Goal: Navigation & Orientation: Find specific page/section

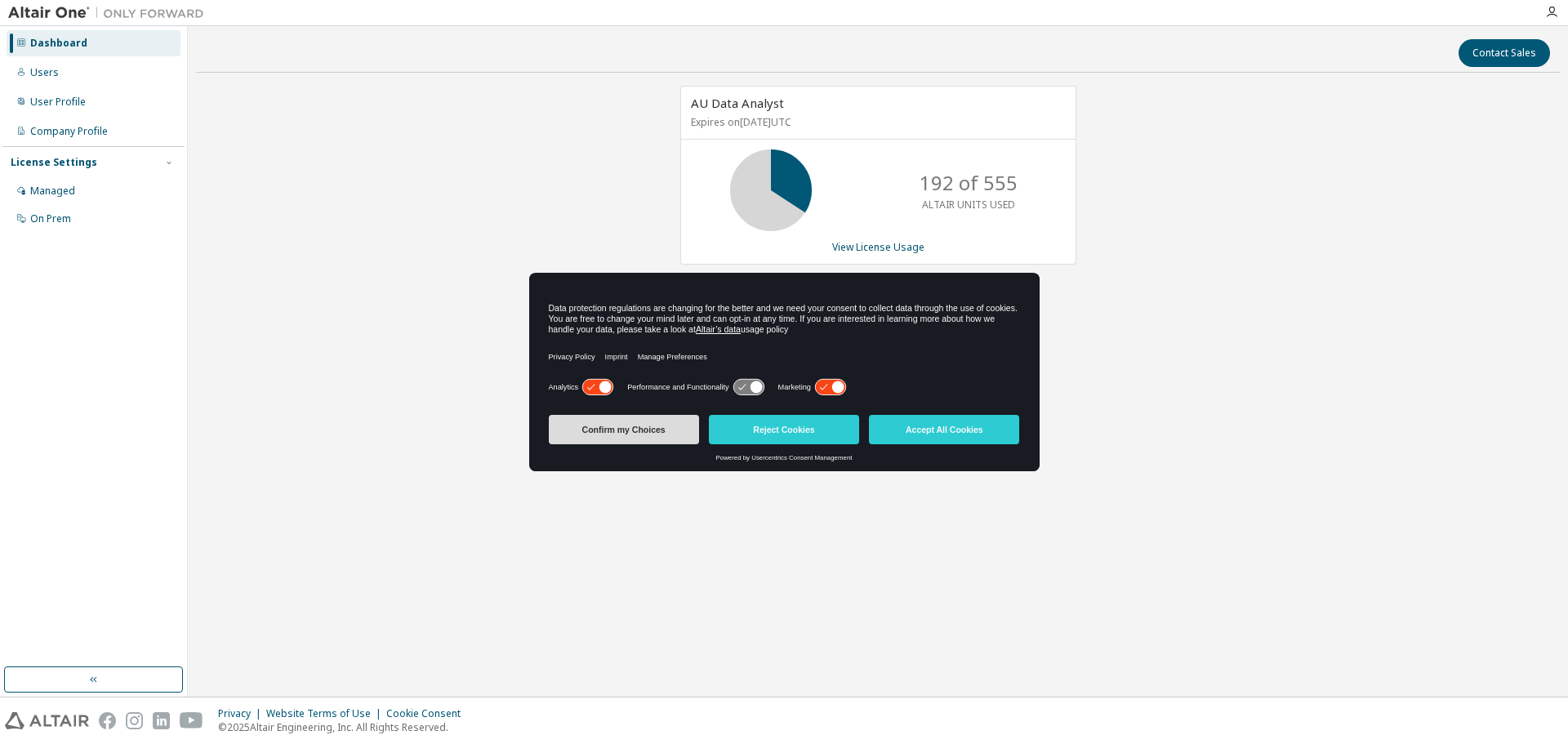
click at [619, 428] on button "Confirm my Choices" at bounding box center [624, 429] width 150 height 29
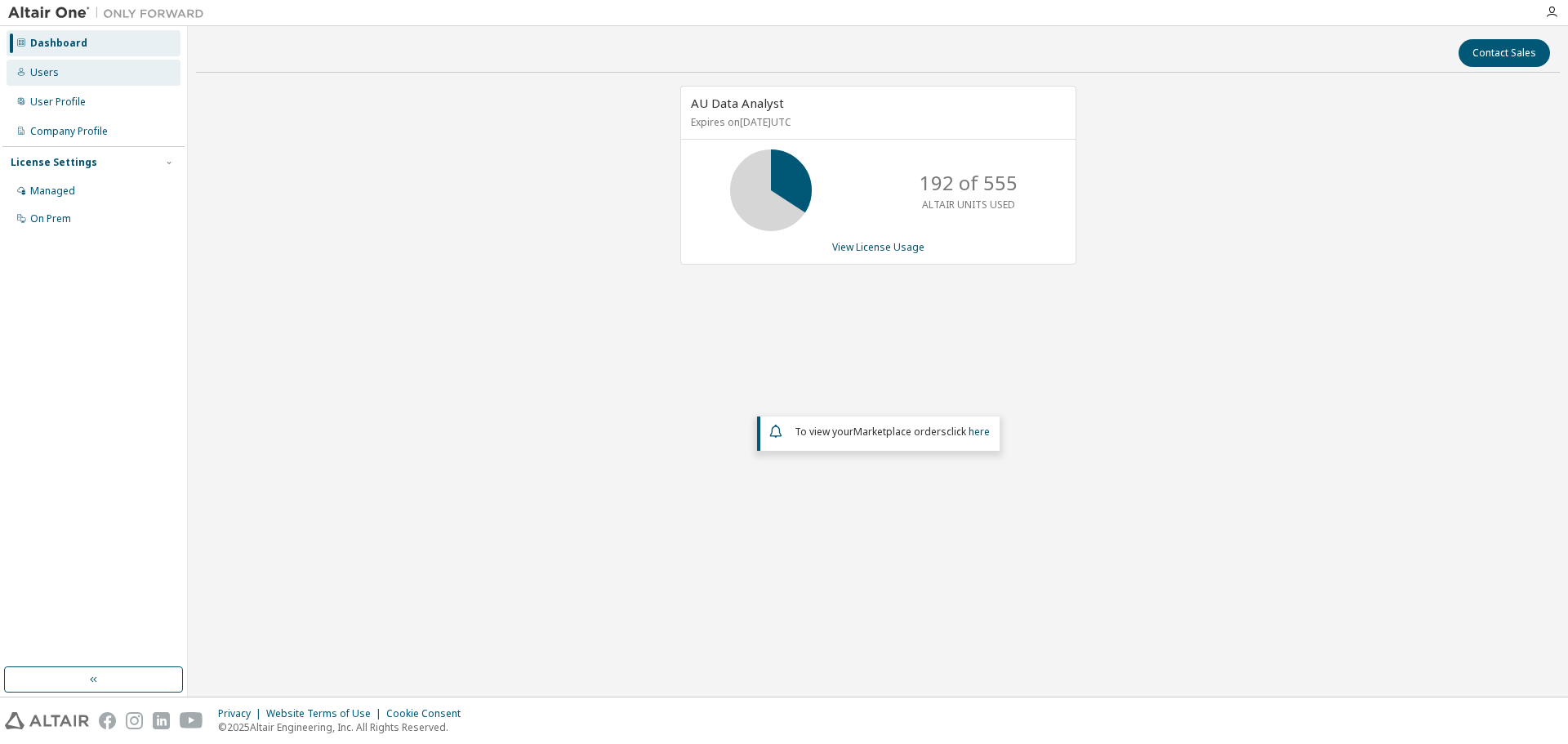
click at [39, 75] on div "Users" at bounding box center [44, 72] width 28 height 13
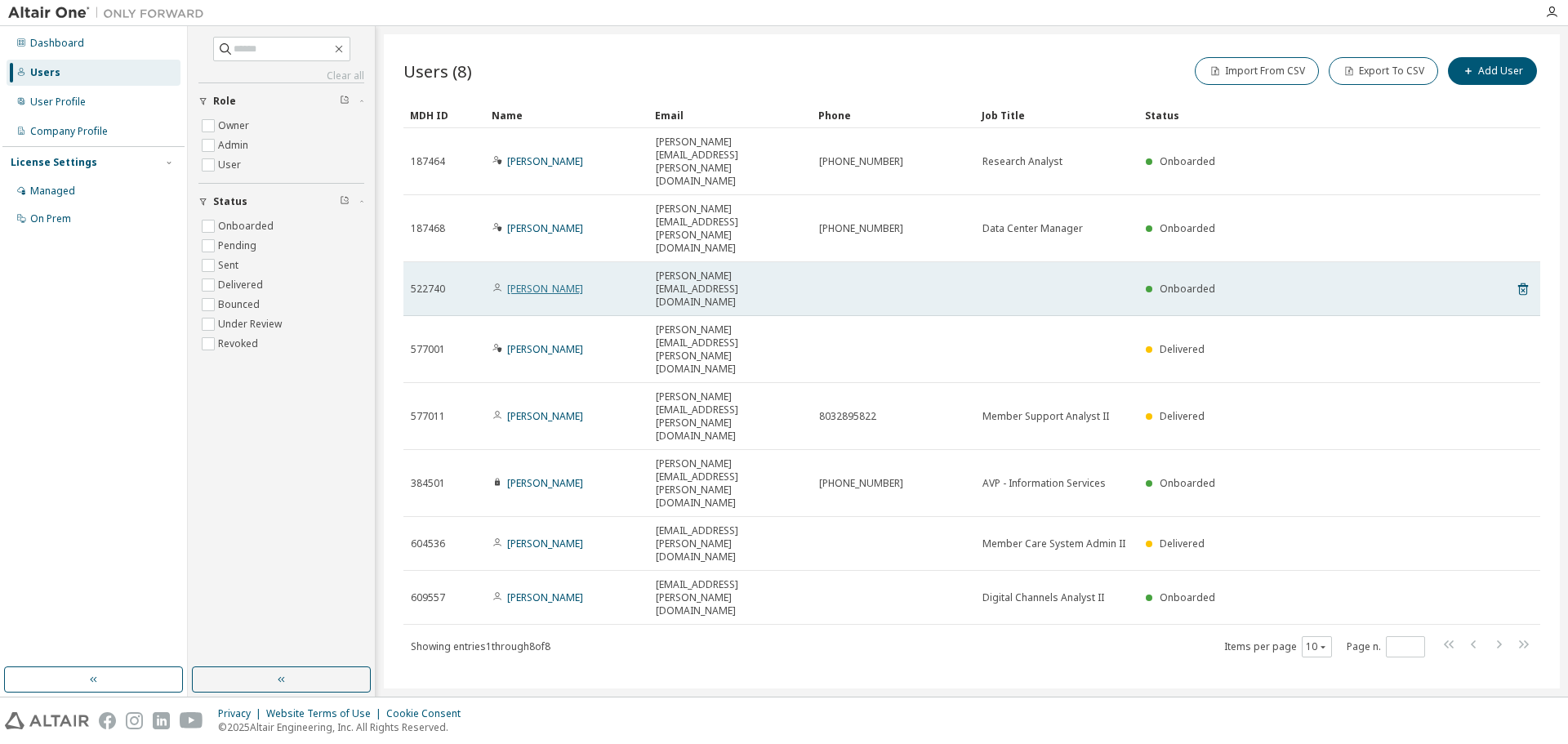
click at [520, 282] on link "[PERSON_NAME]" at bounding box center [545, 289] width 76 height 14
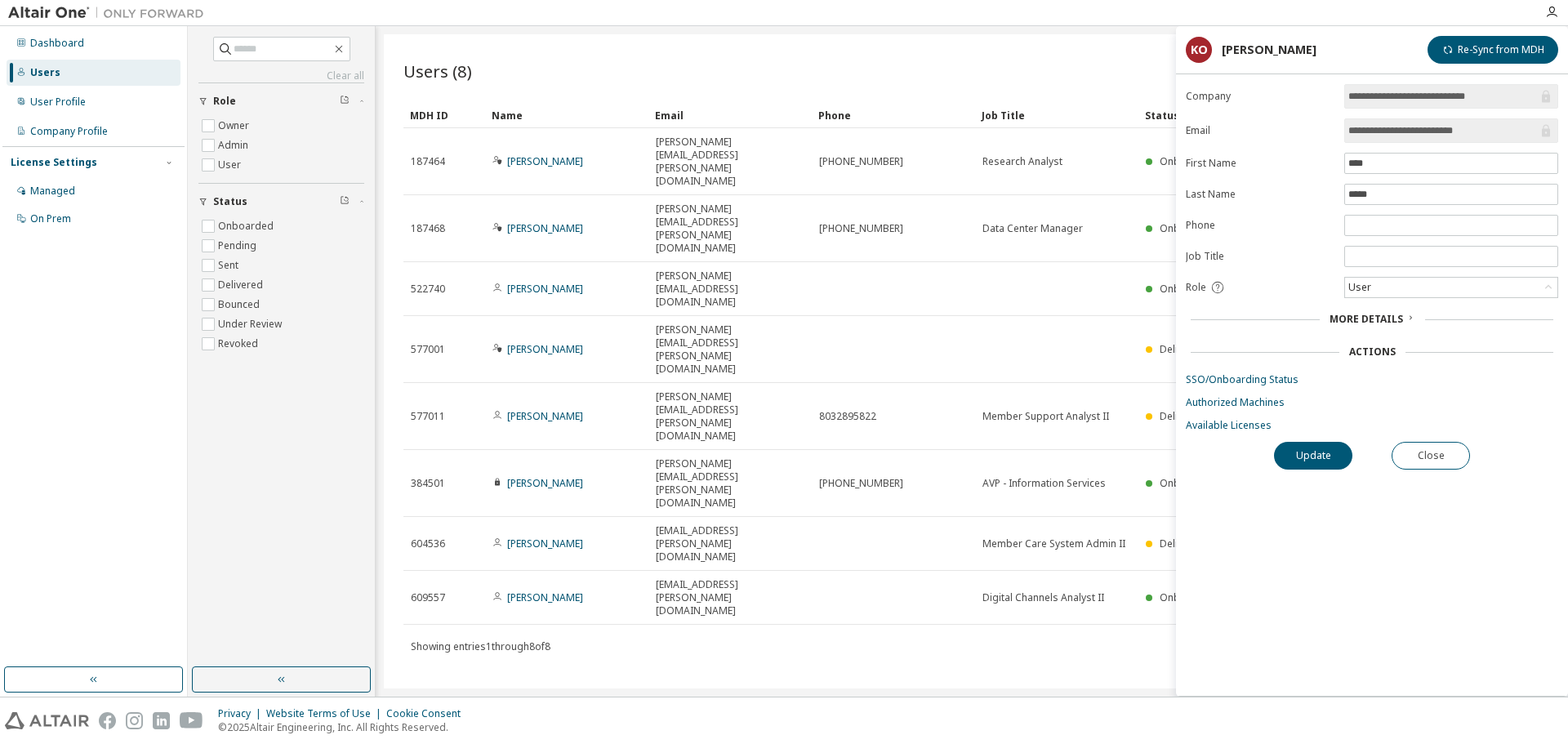
drag, startPoint x: 792, startPoint y: 49, endPoint x: 746, endPoint y: 49, distance: 46.0
click at [792, 49] on div "Users (8) Import From CSV Export To CSV Add User Clear Load Save Save As Field …" at bounding box center [972, 361] width 1176 height 654
click at [77, 132] on div "Company Profile" at bounding box center [69, 132] width 78 height 13
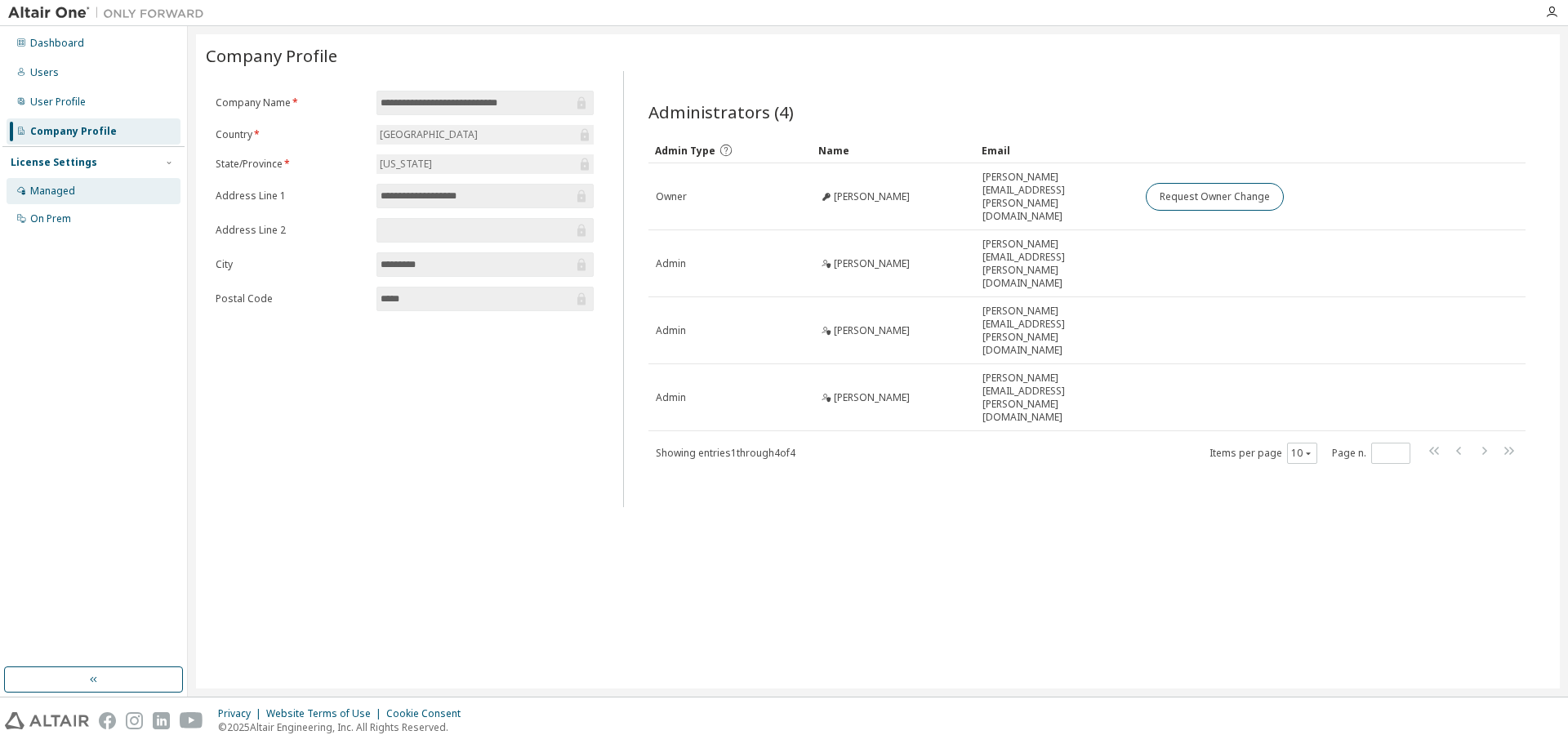
click at [56, 189] on div "Managed" at bounding box center [52, 191] width 45 height 13
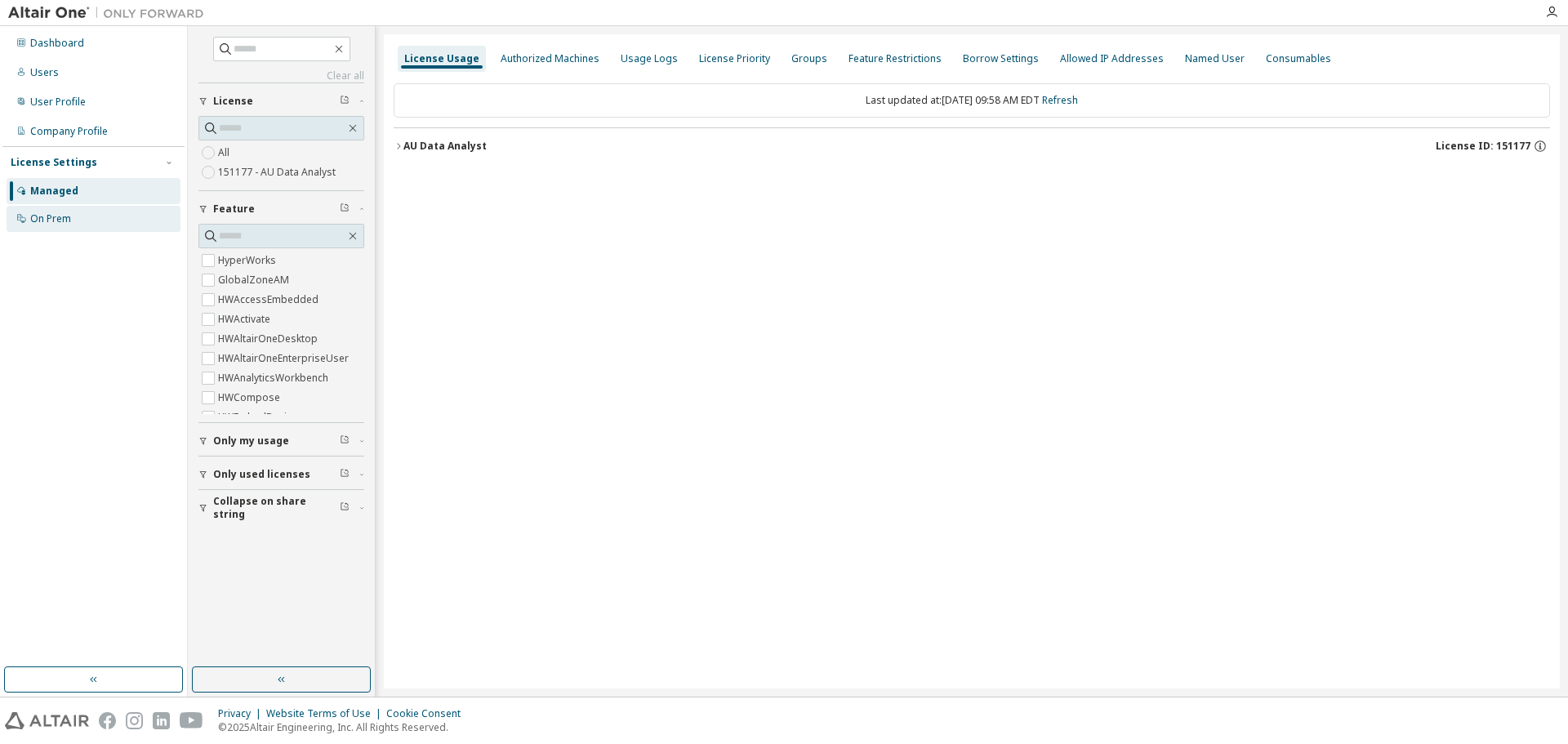
click at [55, 214] on div "On Prem" at bounding box center [50, 219] width 41 height 13
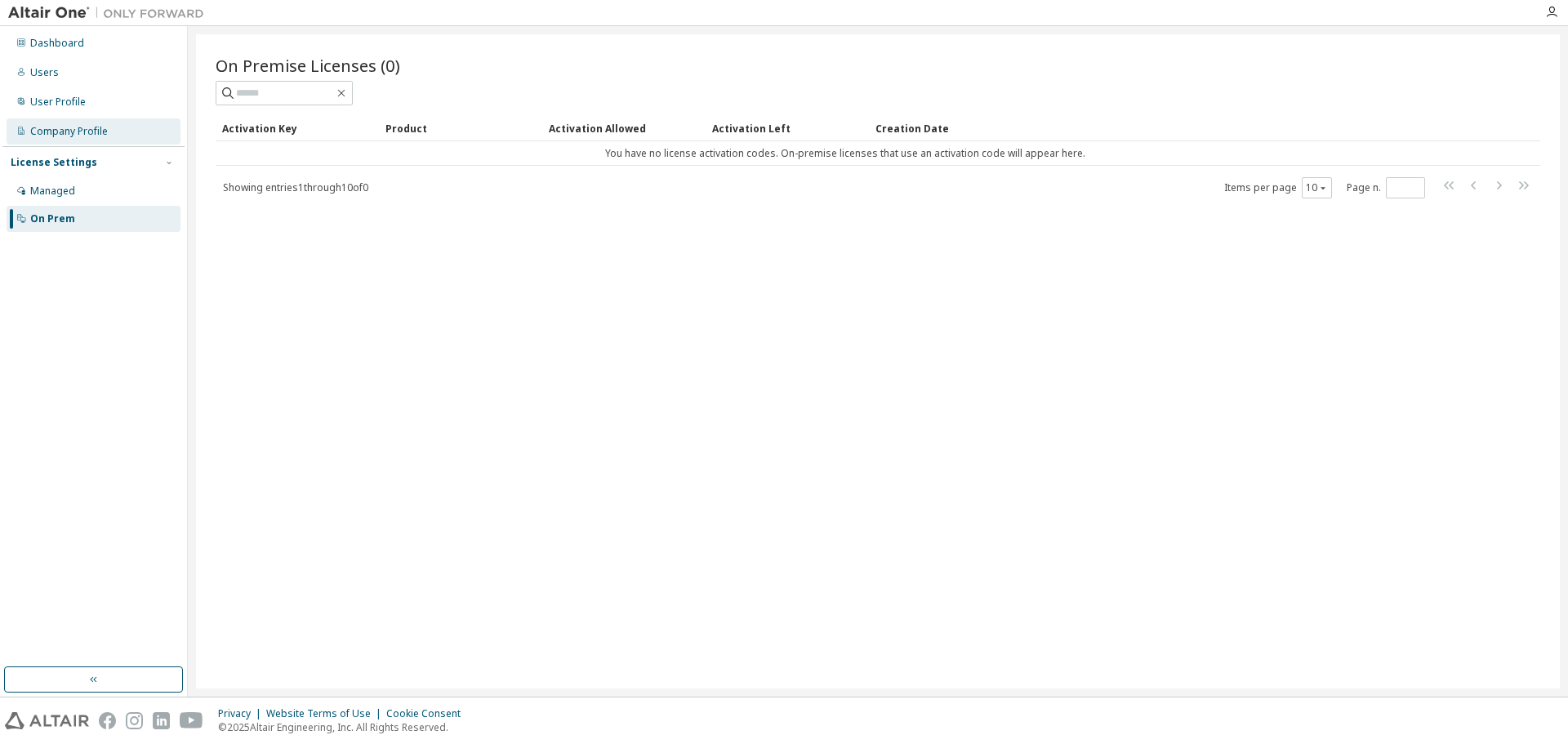
click at [55, 132] on div "Company Profile" at bounding box center [69, 132] width 78 height 13
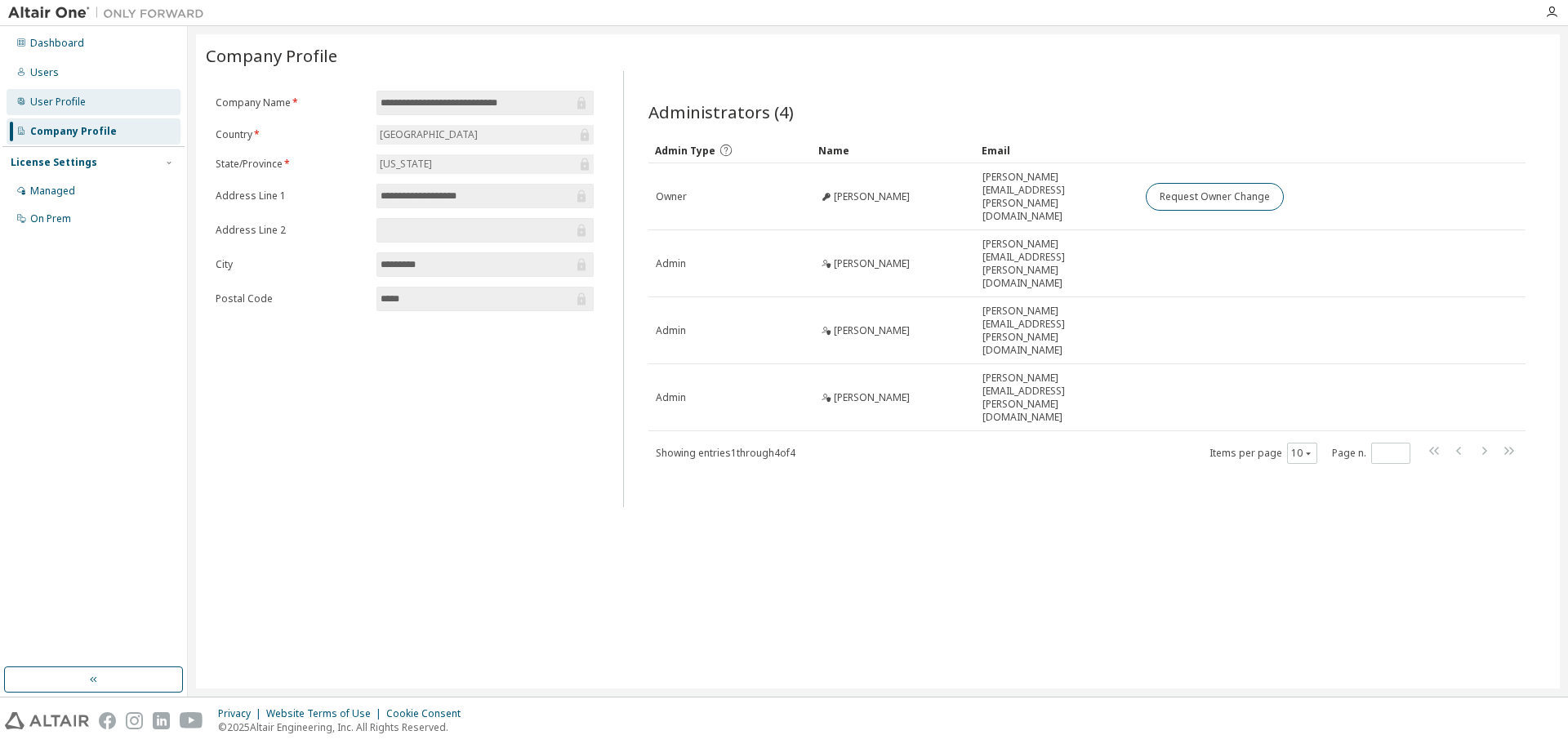
click at [56, 109] on div "User Profile" at bounding box center [93, 102] width 174 height 26
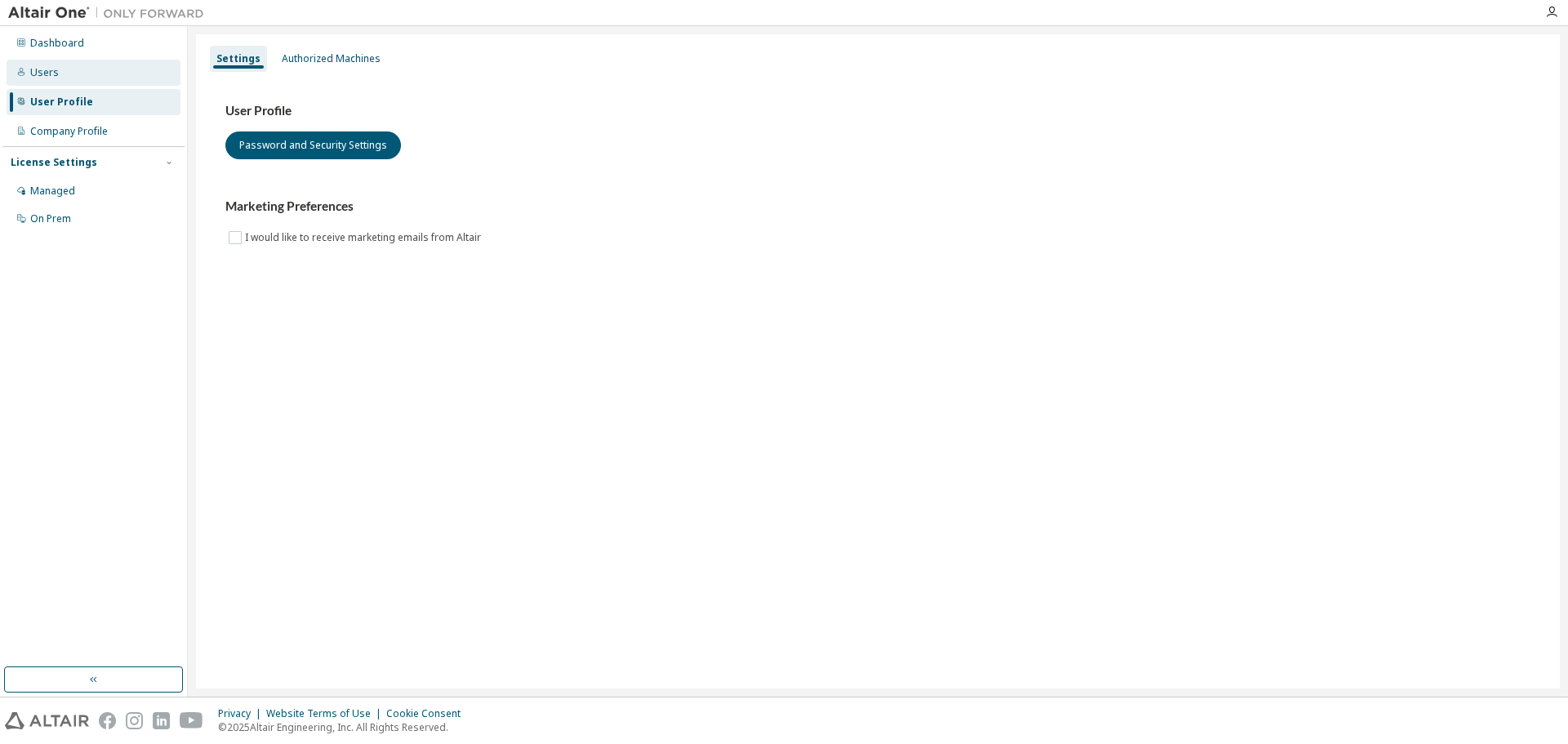
click at [64, 78] on div "Users" at bounding box center [93, 73] width 174 height 26
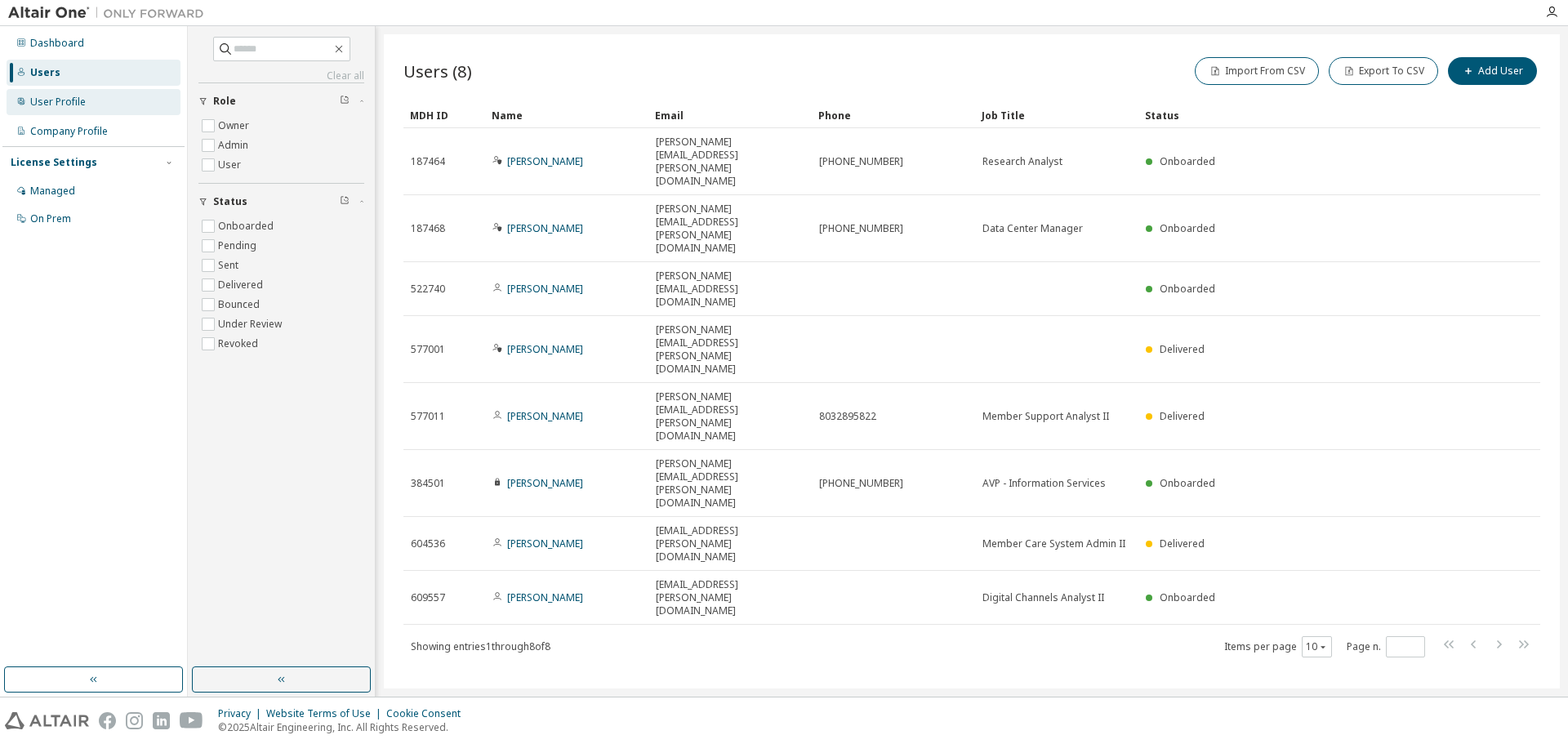
click at [64, 110] on div "User Profile" at bounding box center [93, 102] width 174 height 26
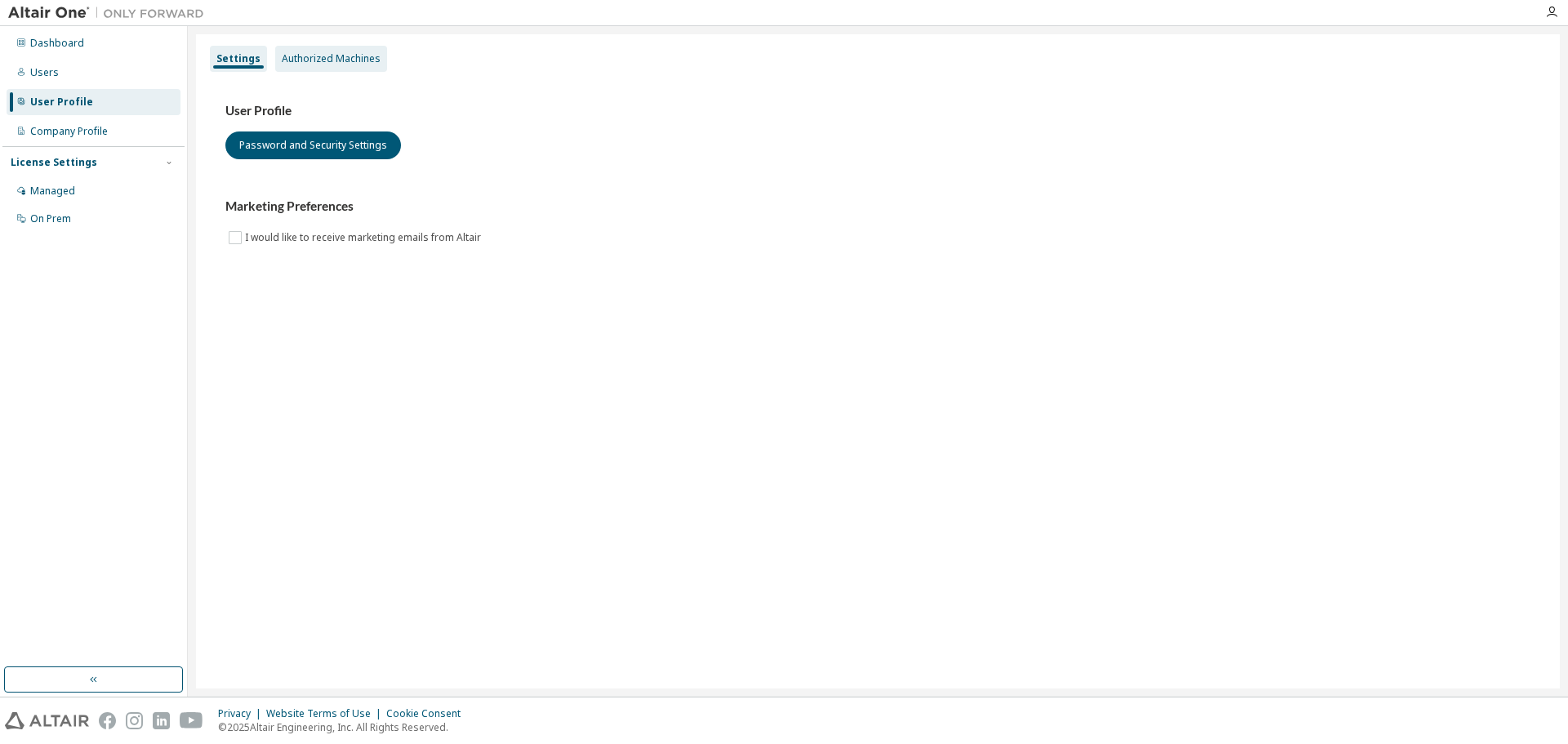
click at [338, 56] on div "Authorized Machines" at bounding box center [331, 58] width 99 height 13
